Goal: Transaction & Acquisition: Book appointment/travel/reservation

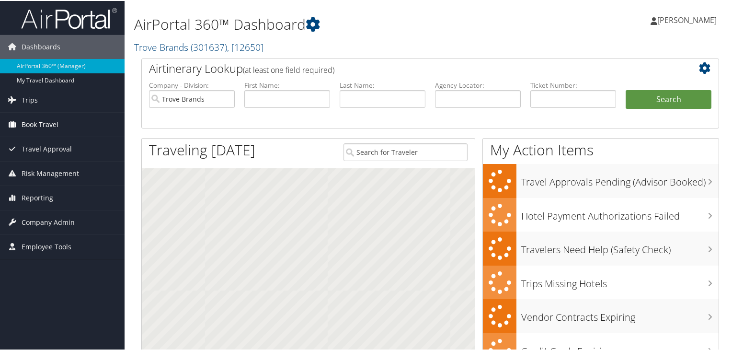
click at [44, 129] on span "Book Travel" at bounding box center [40, 124] width 37 height 24
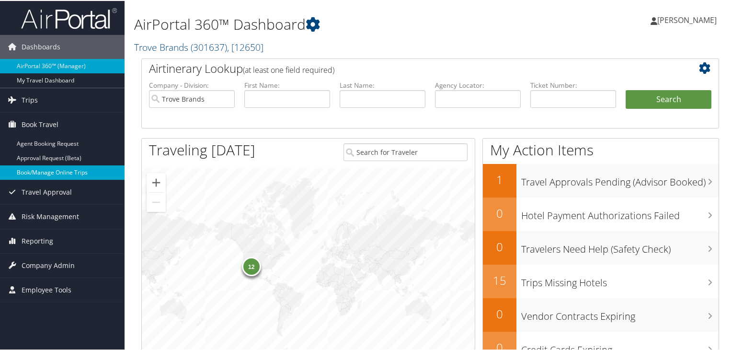
click at [66, 173] on link "Book/Manage Online Trips" at bounding box center [62, 171] width 125 height 14
